Goal: Task Accomplishment & Management: Use online tool/utility

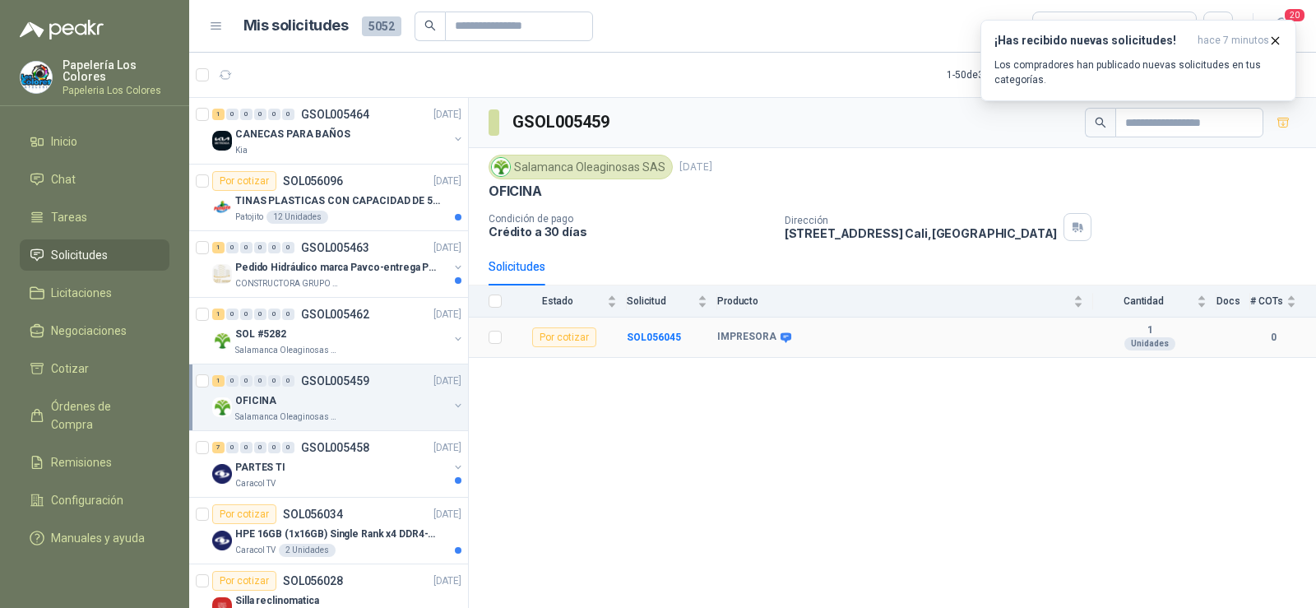
click at [624, 333] on td "Por cotizar" at bounding box center [569, 337] width 115 height 40
click at [639, 334] on b "SOL056045" at bounding box center [654, 337] width 54 height 12
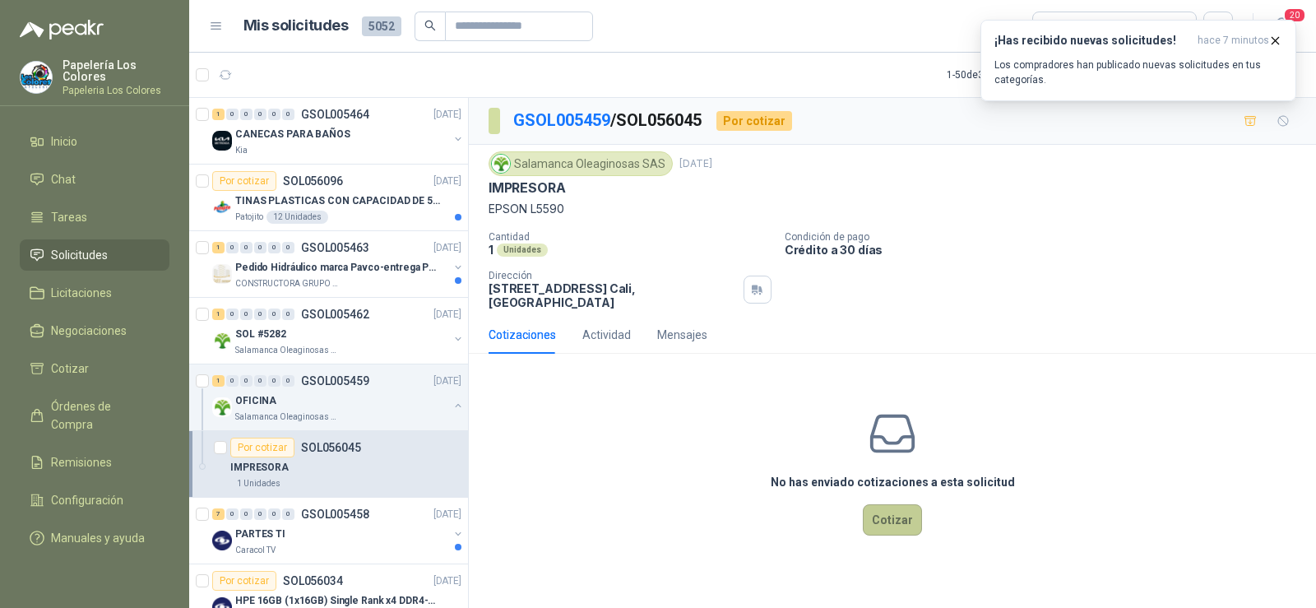
click at [893, 508] on button "Cotizar" at bounding box center [892, 519] width 59 height 31
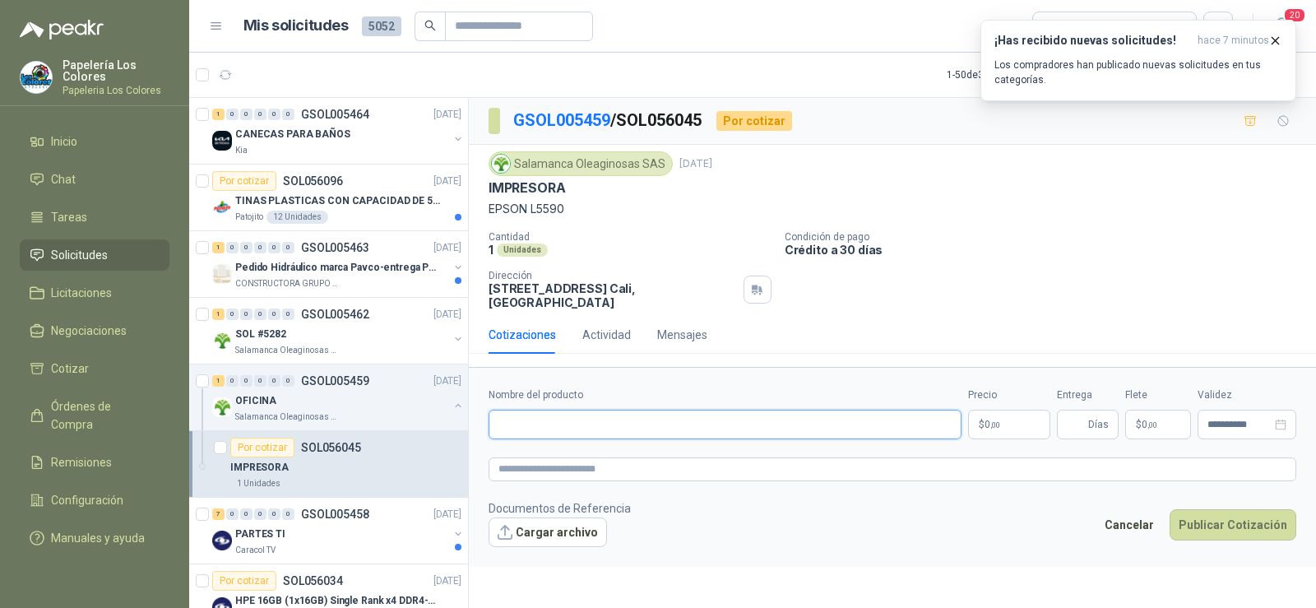
click at [595, 424] on input "Nombre del producto" at bounding box center [724, 425] width 473 height 30
paste input "**********"
type input "**********"
click at [1067, 414] on input "Entrega" at bounding box center [1076, 424] width 18 height 28
type input "*"
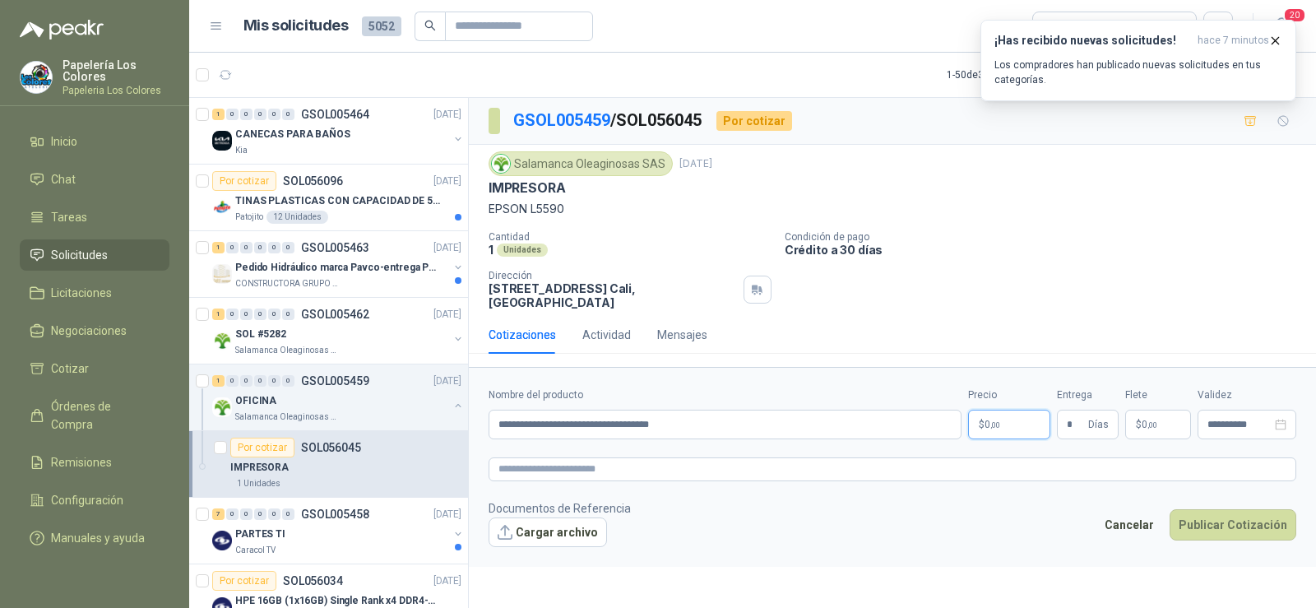
click at [1008, 421] on p "$ 0 ,00" at bounding box center [1009, 425] width 82 height 30
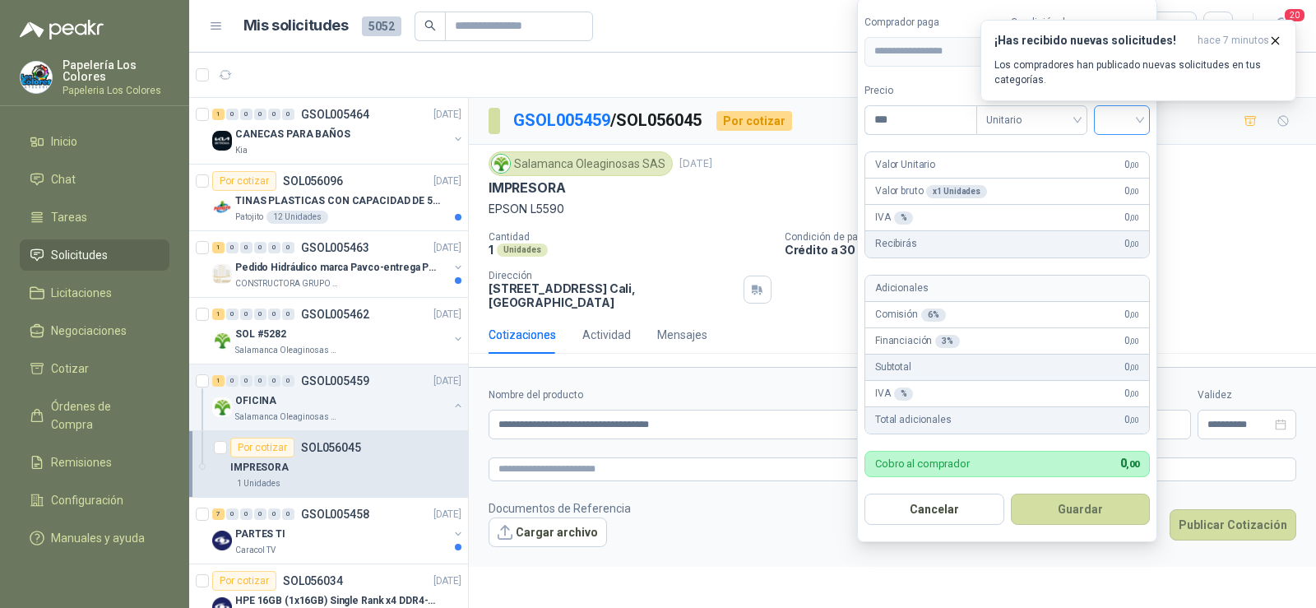
click at [1105, 128] on div at bounding box center [1122, 120] width 56 height 30
click at [1121, 157] on div "19%" at bounding box center [1125, 154] width 30 height 18
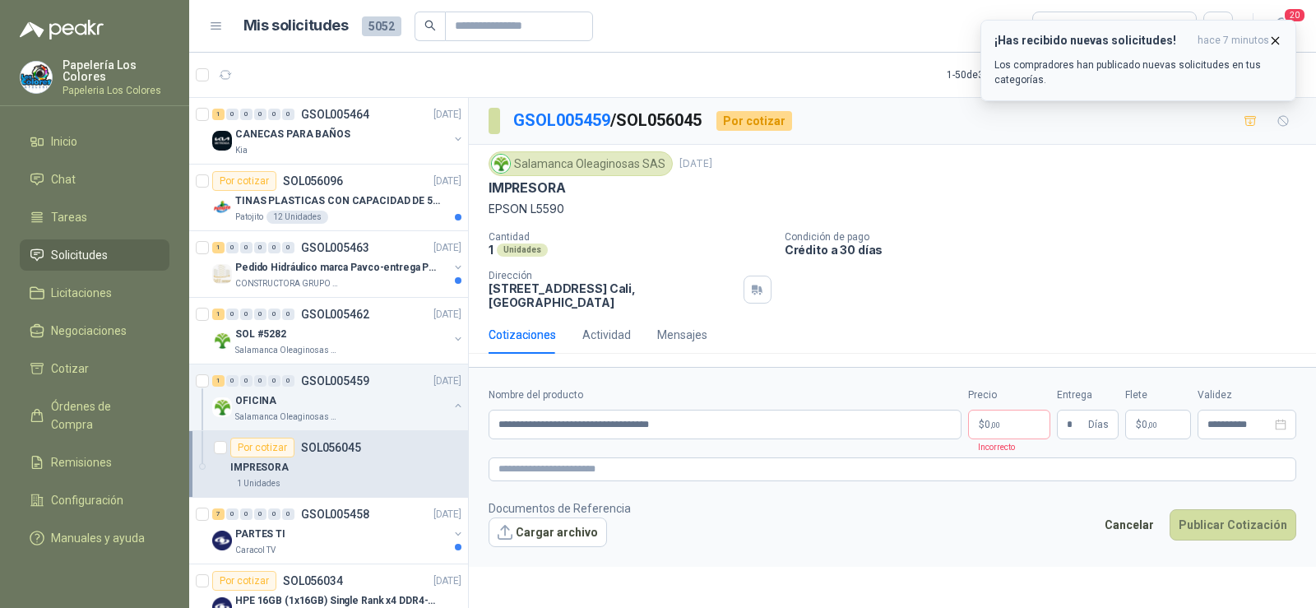
click at [1275, 38] on icon "button" at bounding box center [1275, 41] width 14 height 14
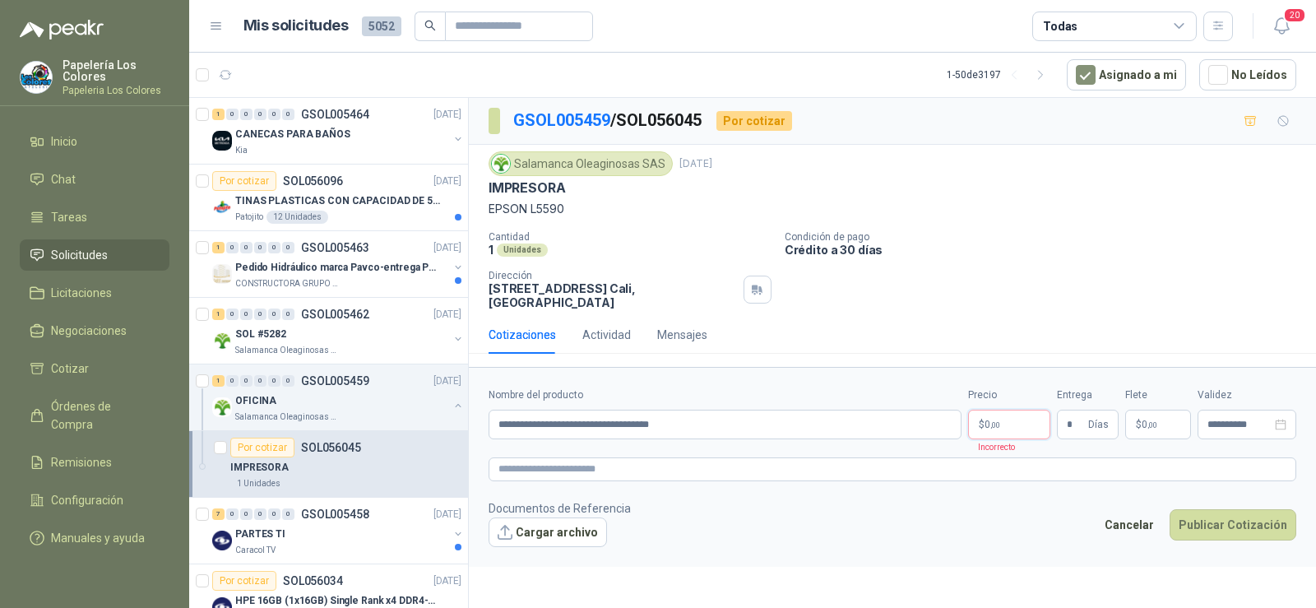
click at [1007, 412] on body "Papelería Los Colores Papeleria Los Colores Inicio Chat Tareas Solicitudes Lici…" at bounding box center [658, 304] width 1316 height 608
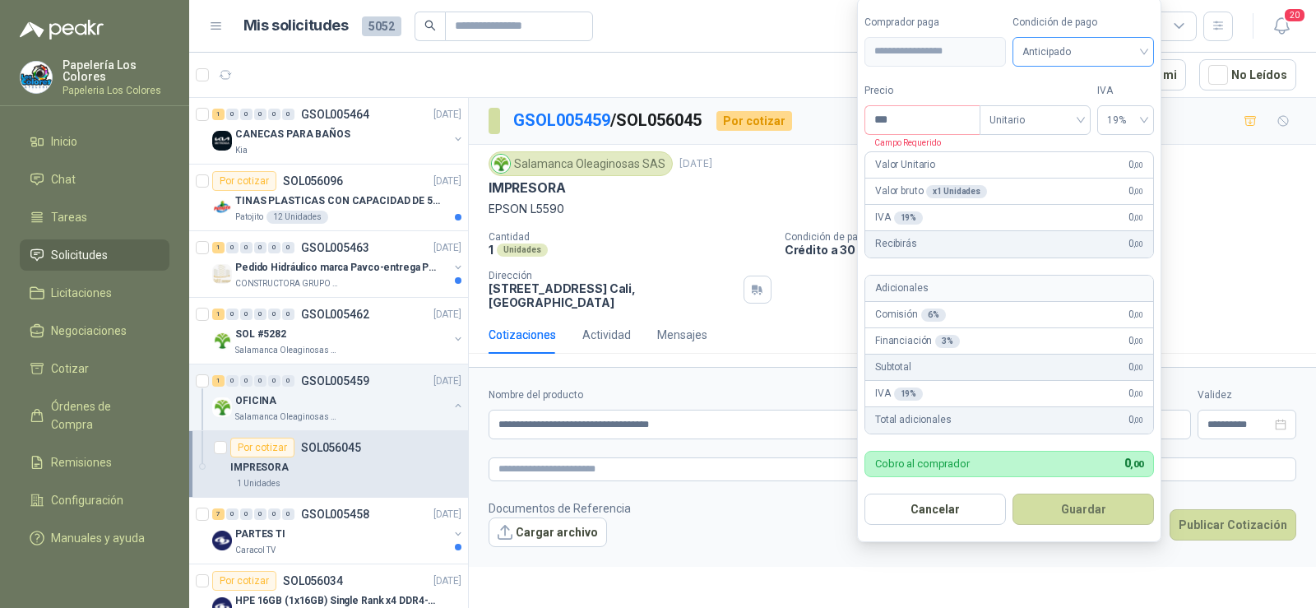
click at [1108, 41] on span "Anticipado" at bounding box center [1083, 51] width 122 height 25
click at [1070, 106] on div "Crédito a 30 días" at bounding box center [1082, 112] width 115 height 18
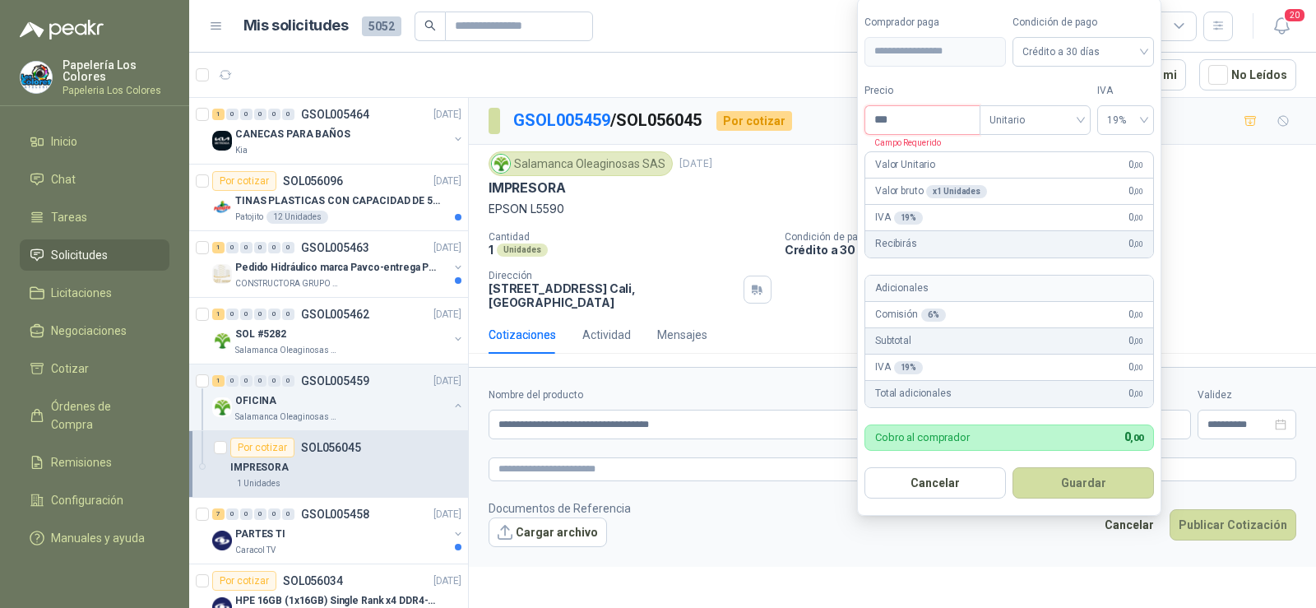
drag, startPoint x: 877, startPoint y: 124, endPoint x: 788, endPoint y: 122, distance: 89.7
click at [792, 124] on body "Papelería Los Colores Papeleria Los Colores Inicio Chat Tareas Solicitudes Lici…" at bounding box center [658, 304] width 1316 height 608
type input "**********"
click at [1058, 479] on button "Guardar" at bounding box center [1082, 482] width 141 height 31
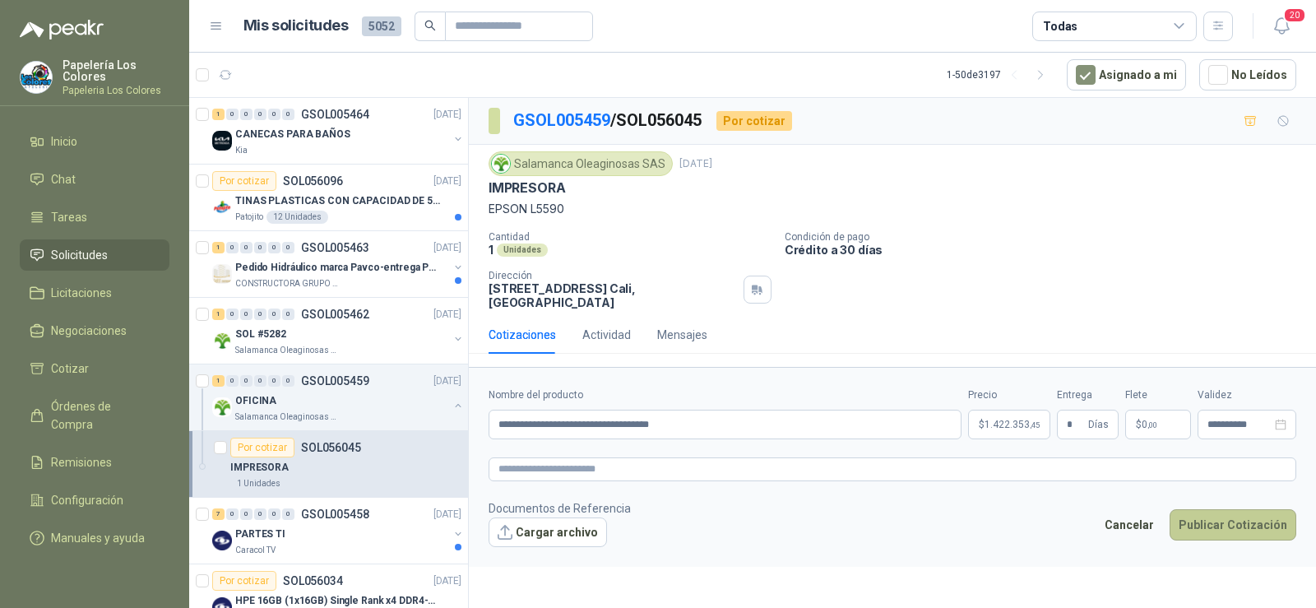
click at [1201, 509] on button "Publicar Cotización" at bounding box center [1232, 524] width 127 height 31
